Goal: Information Seeking & Learning: Learn about a topic

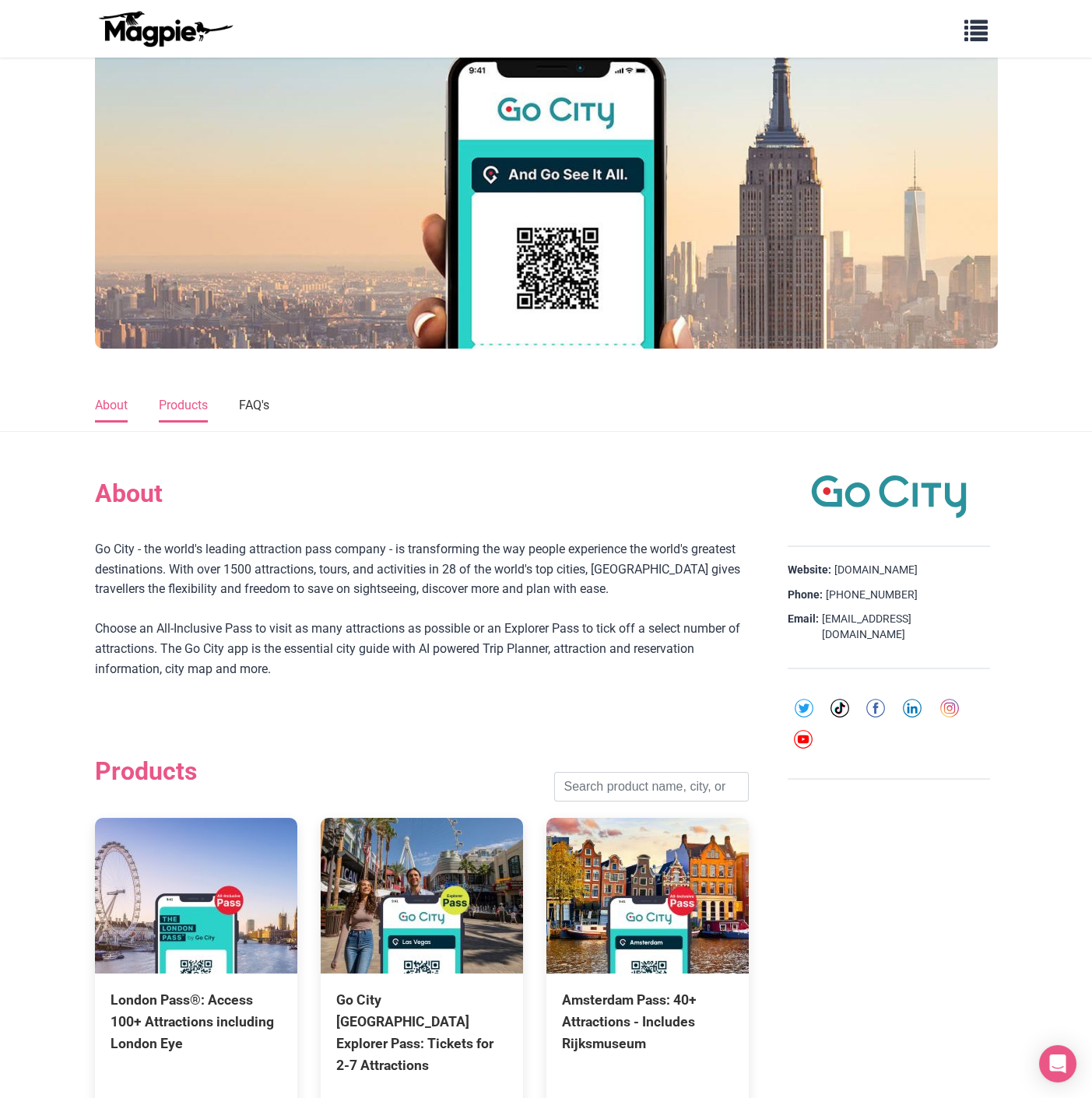
click at [197, 401] on link "Products" at bounding box center [184, 406] width 49 height 33
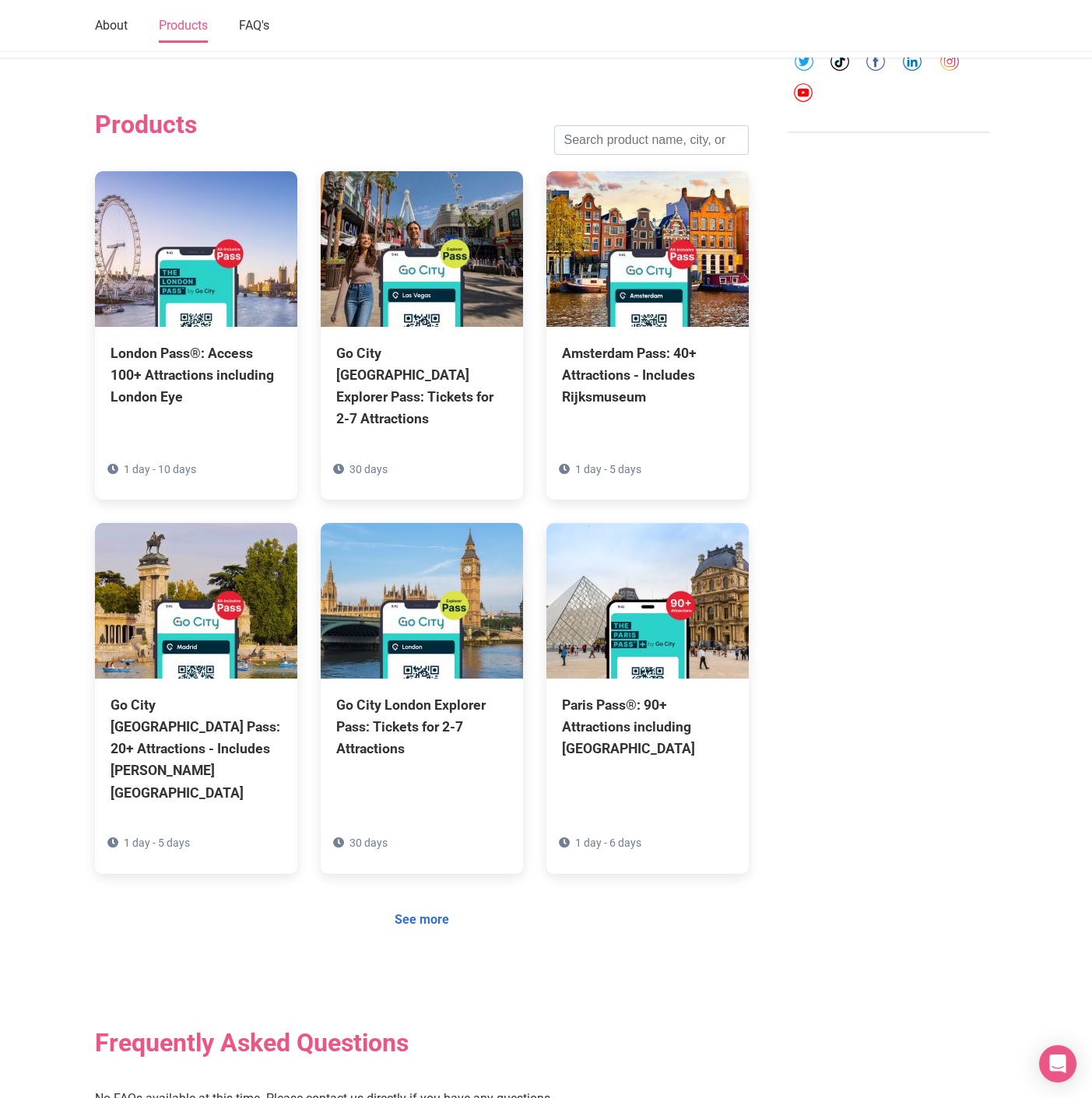
scroll to position [741, 0]
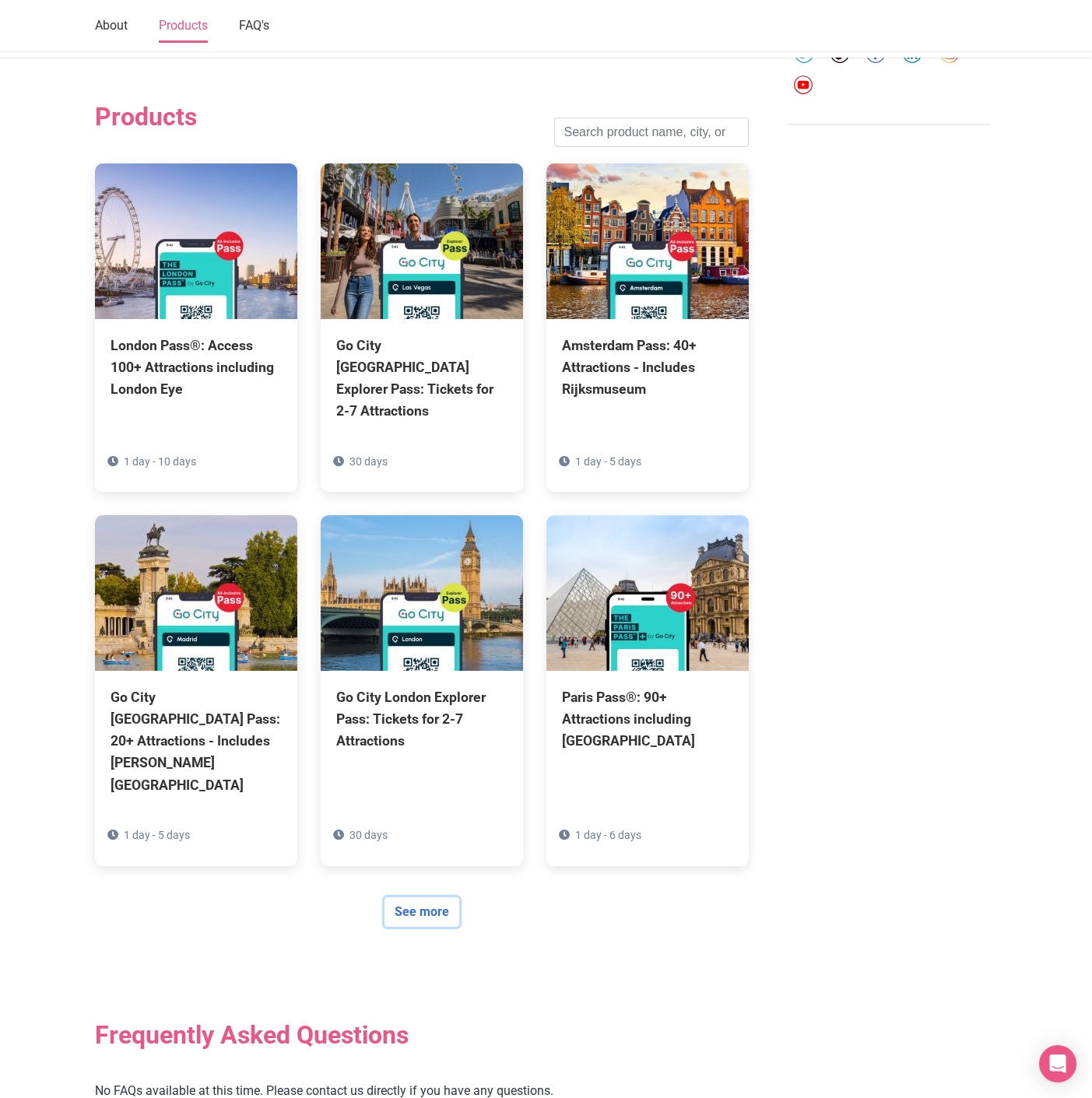
click at [409, 897] on link "See more" at bounding box center [422, 912] width 75 height 30
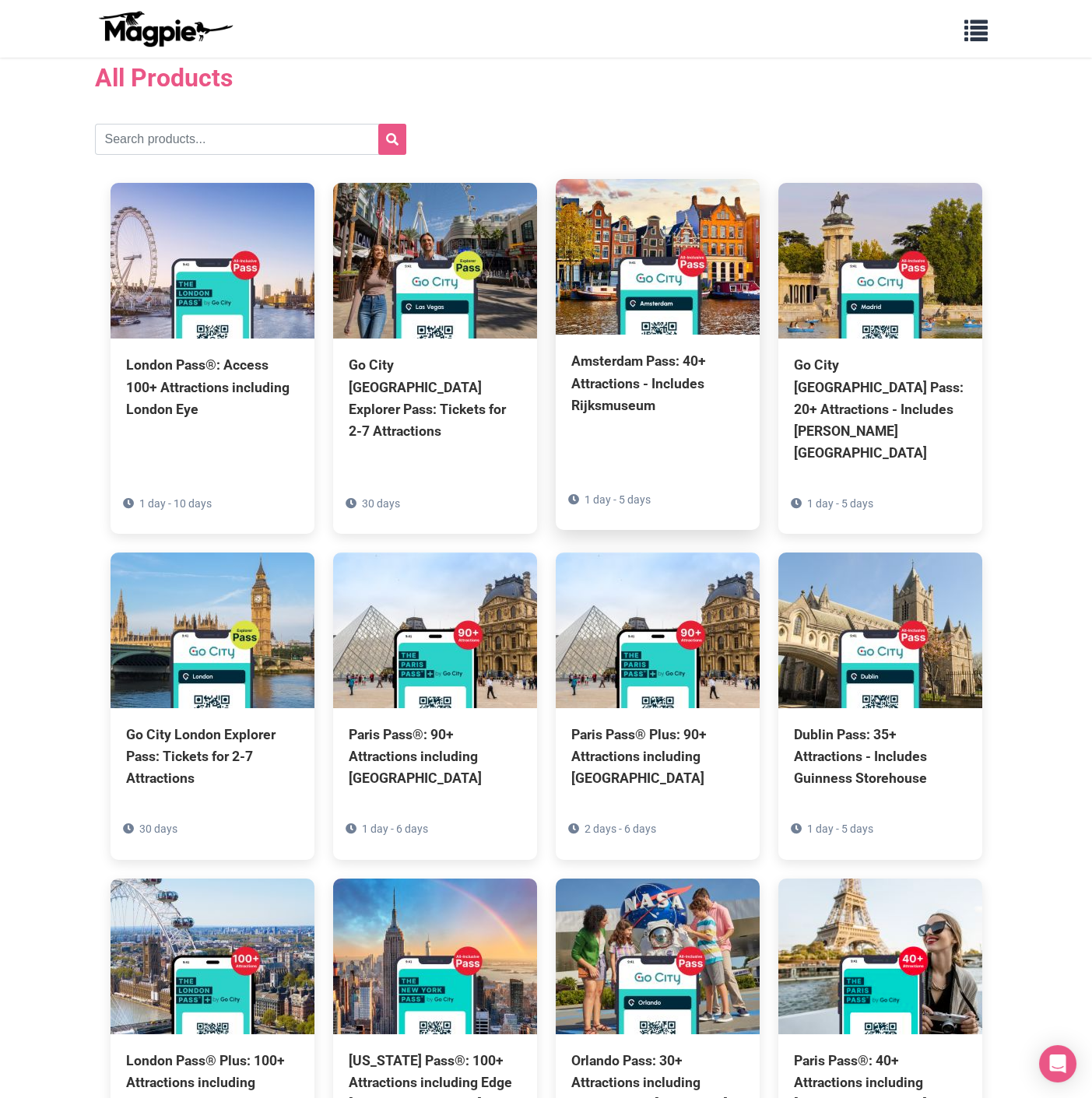
scroll to position [86, 0]
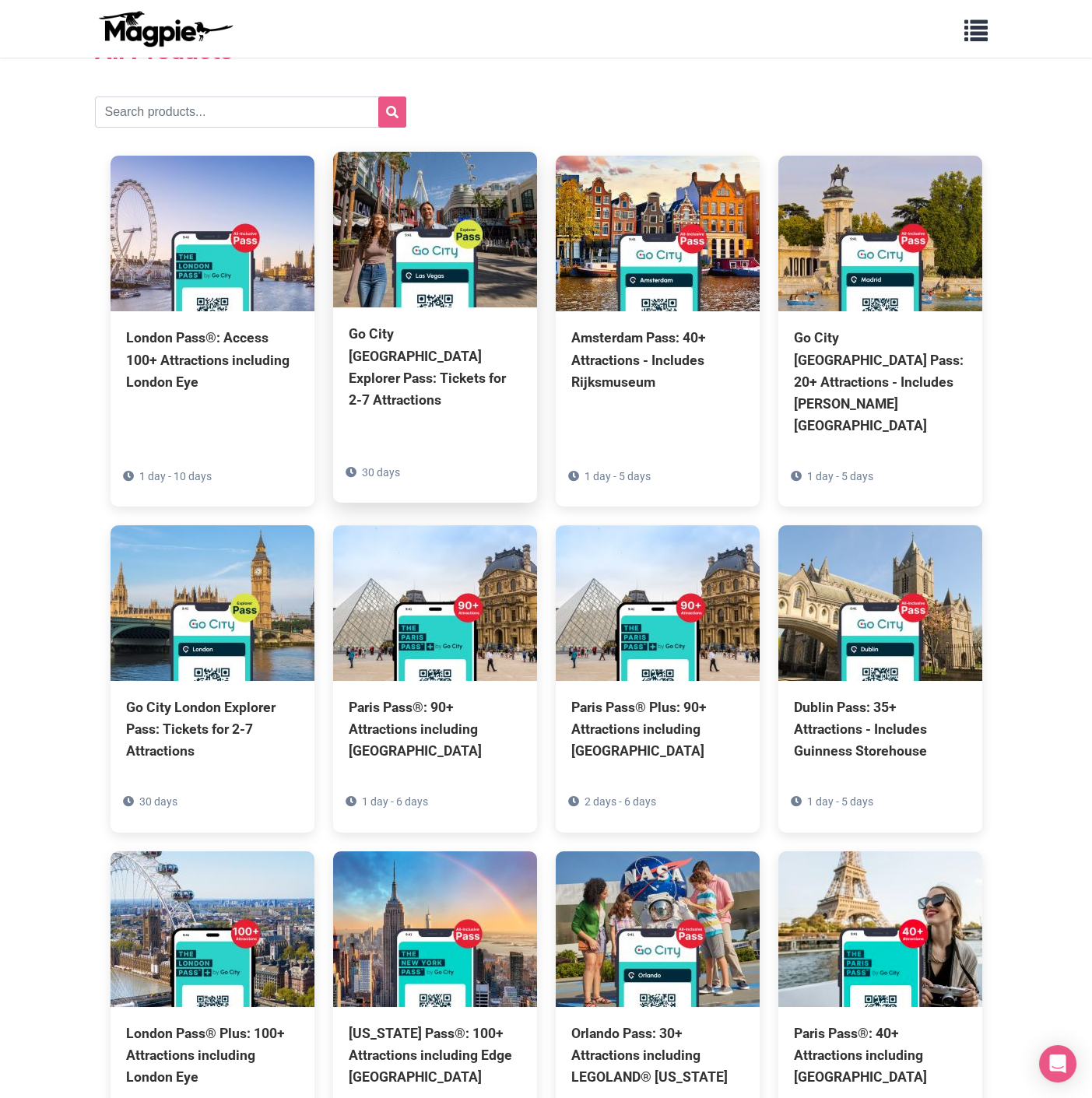
click at [417, 374] on div "Go City [GEOGRAPHIC_DATA] Explorer Pass: Tickets for 2-7 Attractions" at bounding box center [436, 366] width 173 height 88
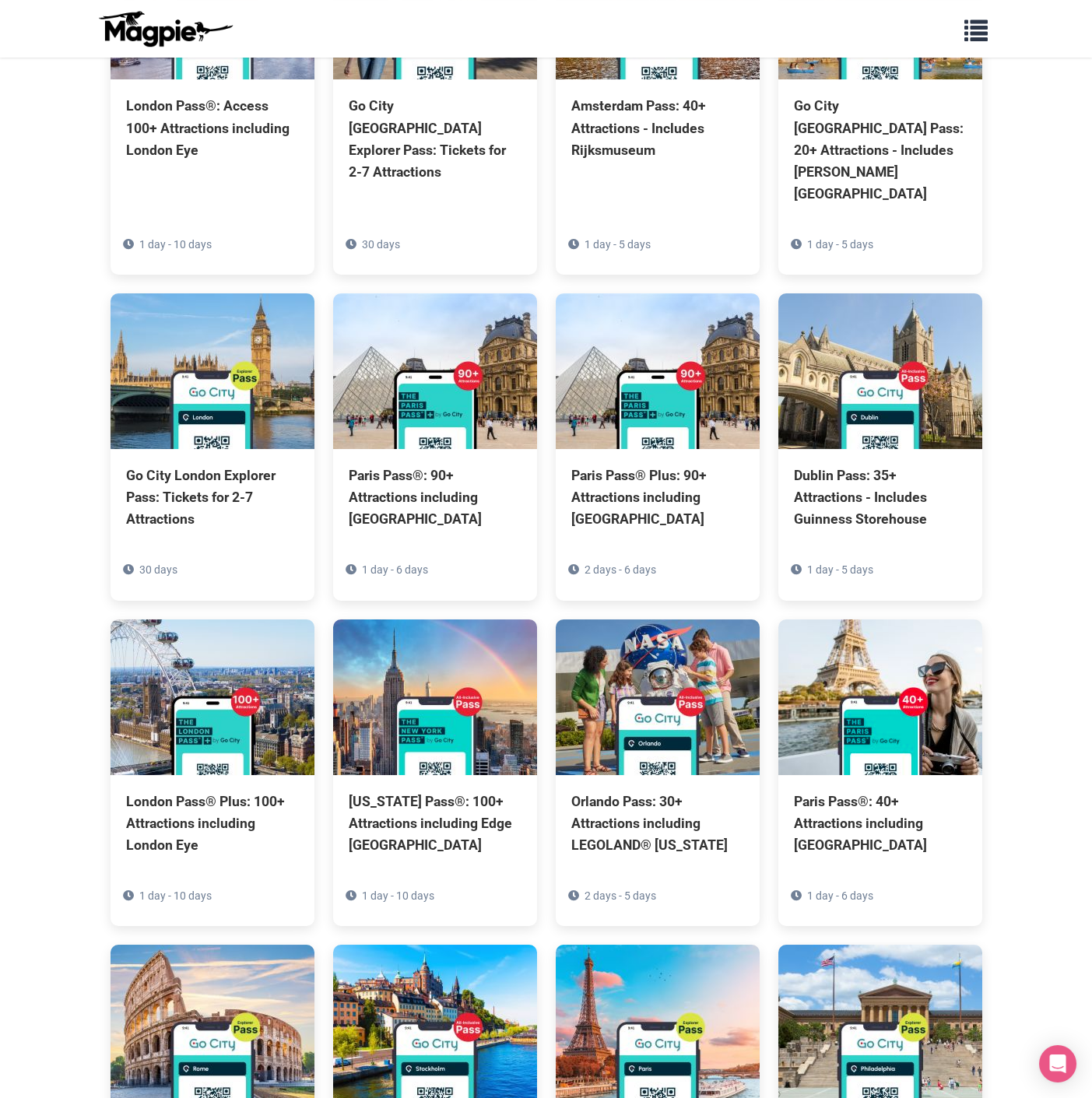
scroll to position [345, 0]
